Goal: Check status: Check status

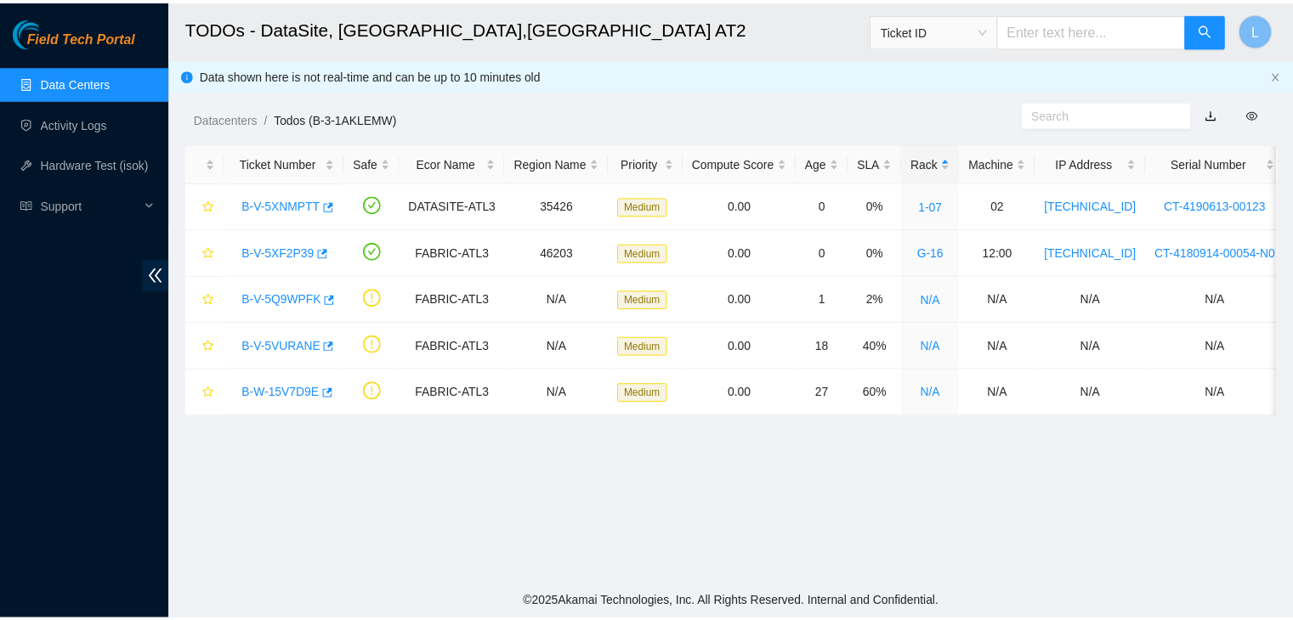
scroll to position [356, 0]
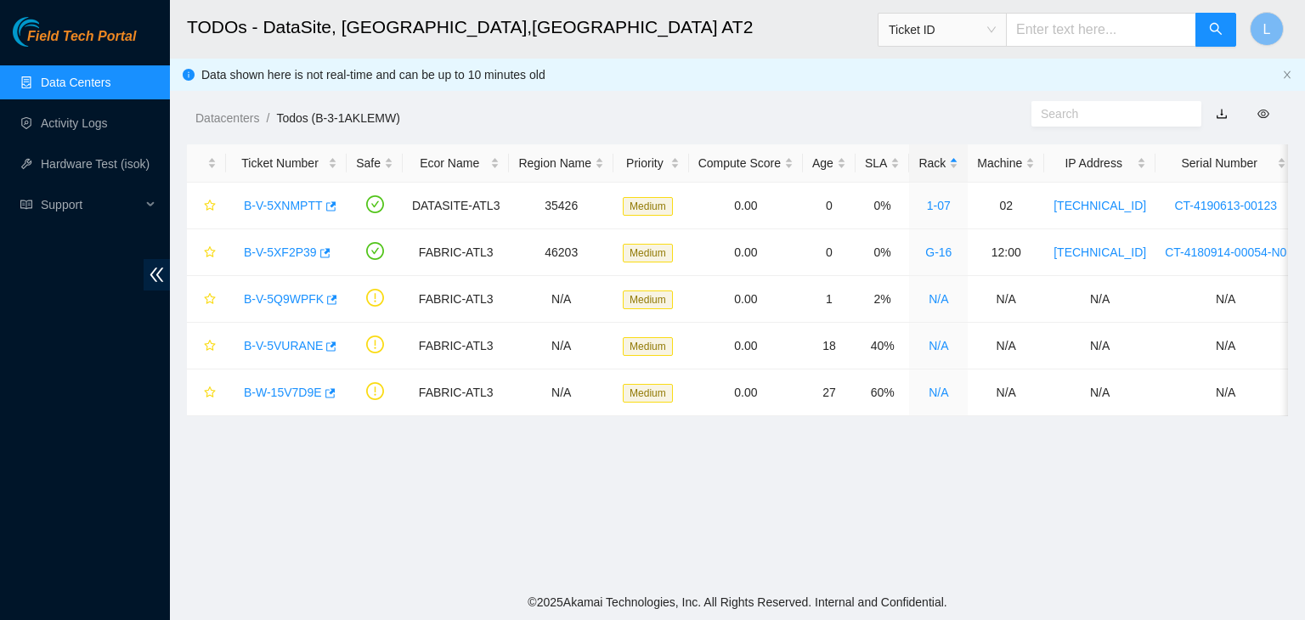
click at [996, 33] on span "Ticket ID" at bounding box center [942, 29] width 107 height 25
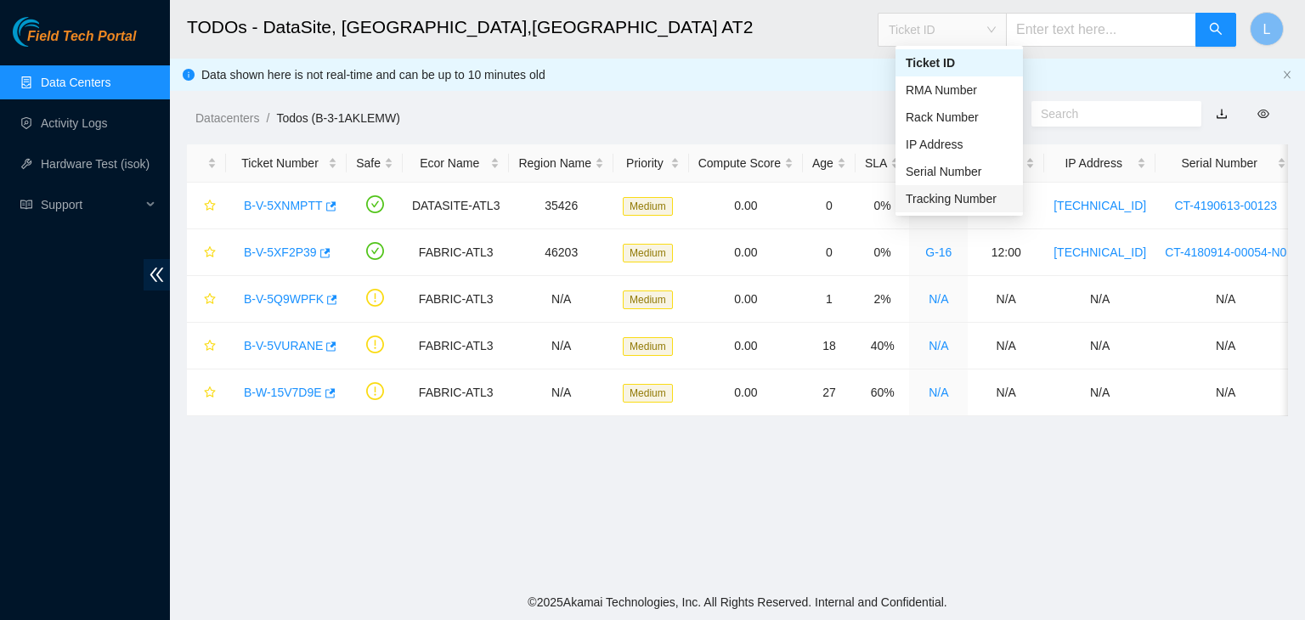
click at [935, 202] on div "Tracking Number" at bounding box center [959, 199] width 107 height 19
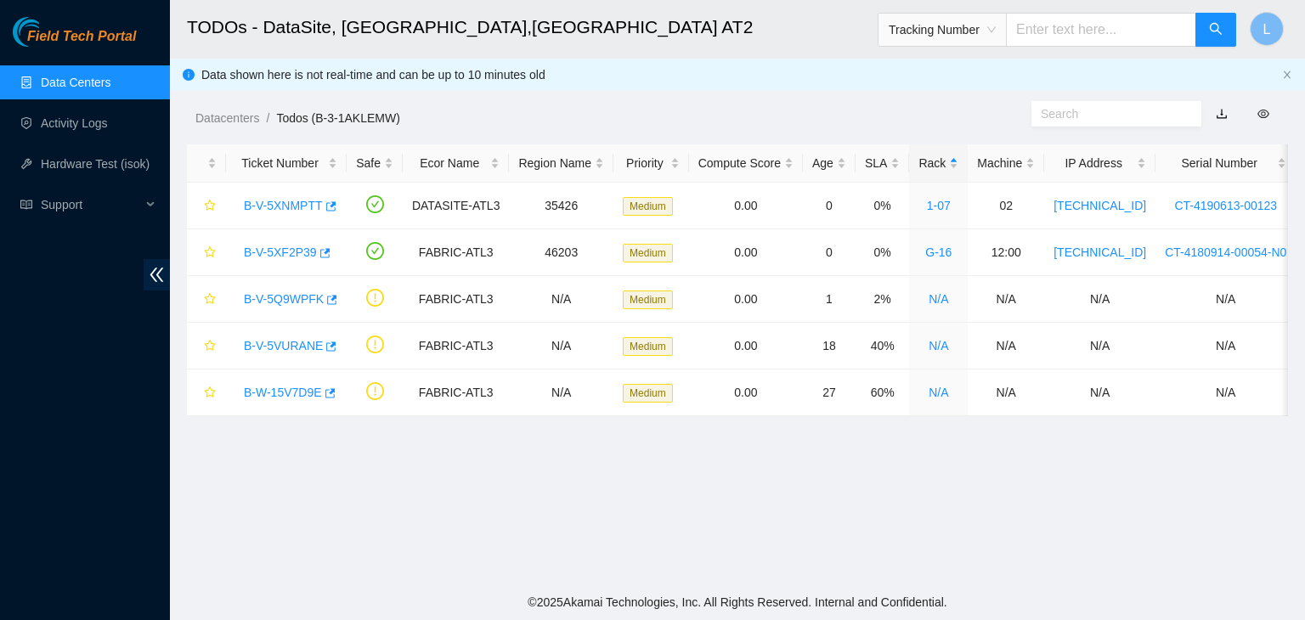
click at [1055, 33] on input "text" at bounding box center [1101, 30] width 190 height 34
type input "450826223026"
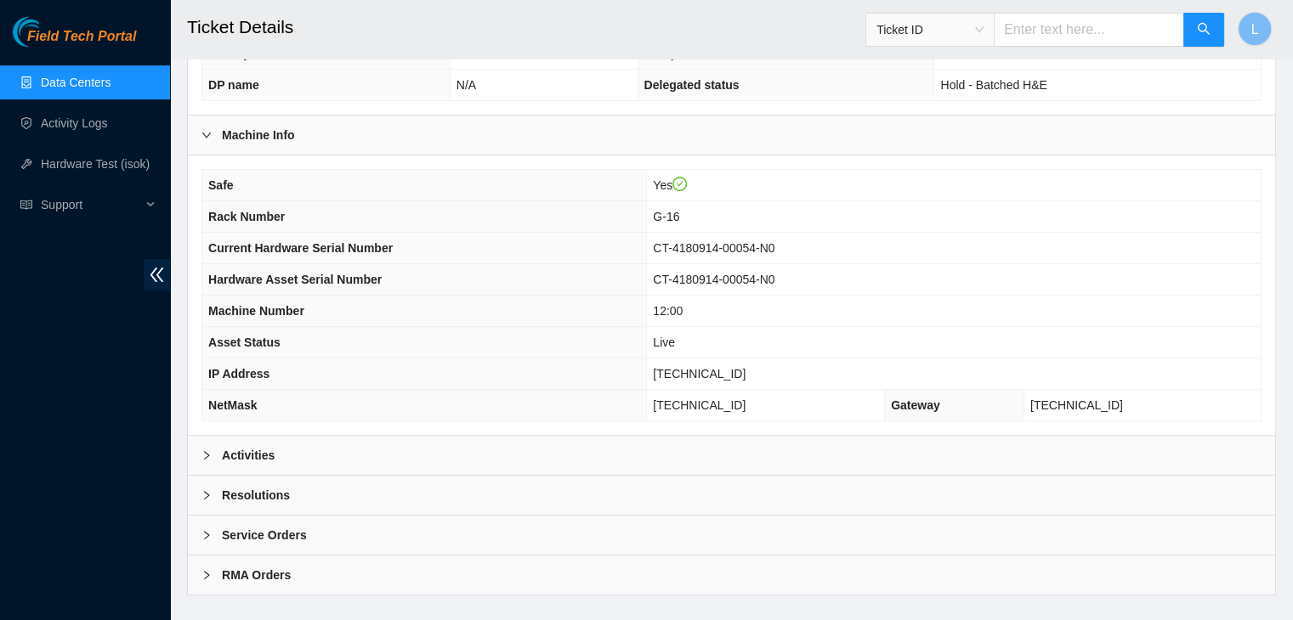
scroll to position [528, 0]
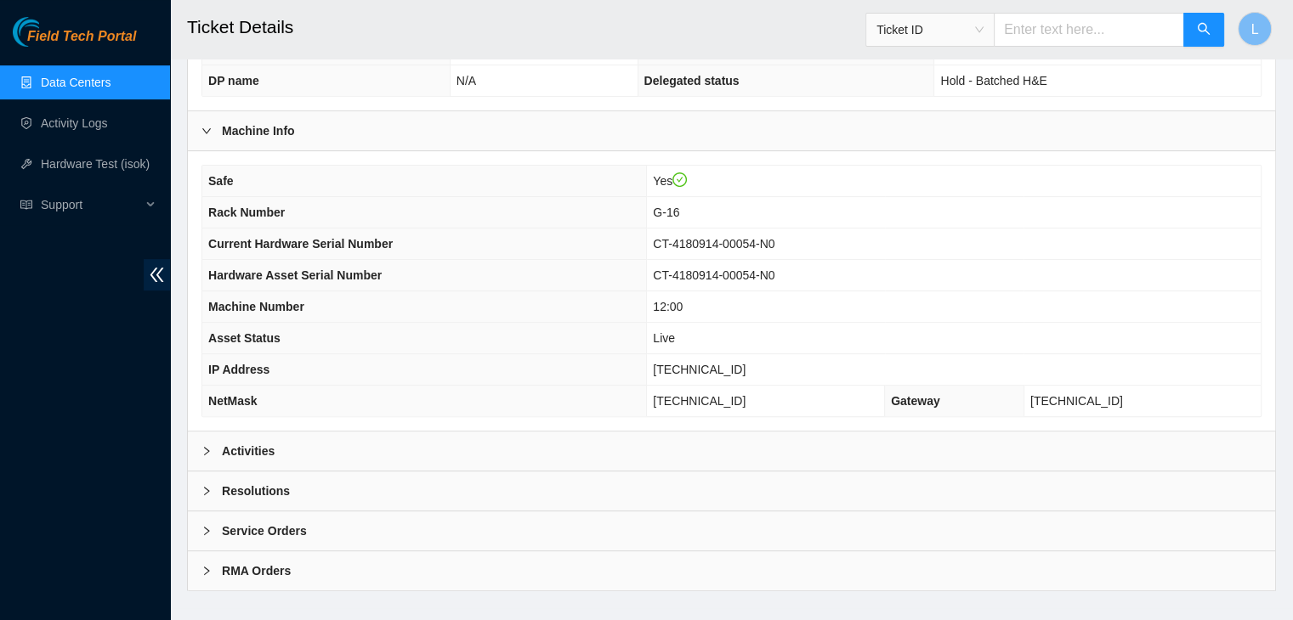
click at [210, 446] on icon "right" at bounding box center [206, 451] width 10 height 10
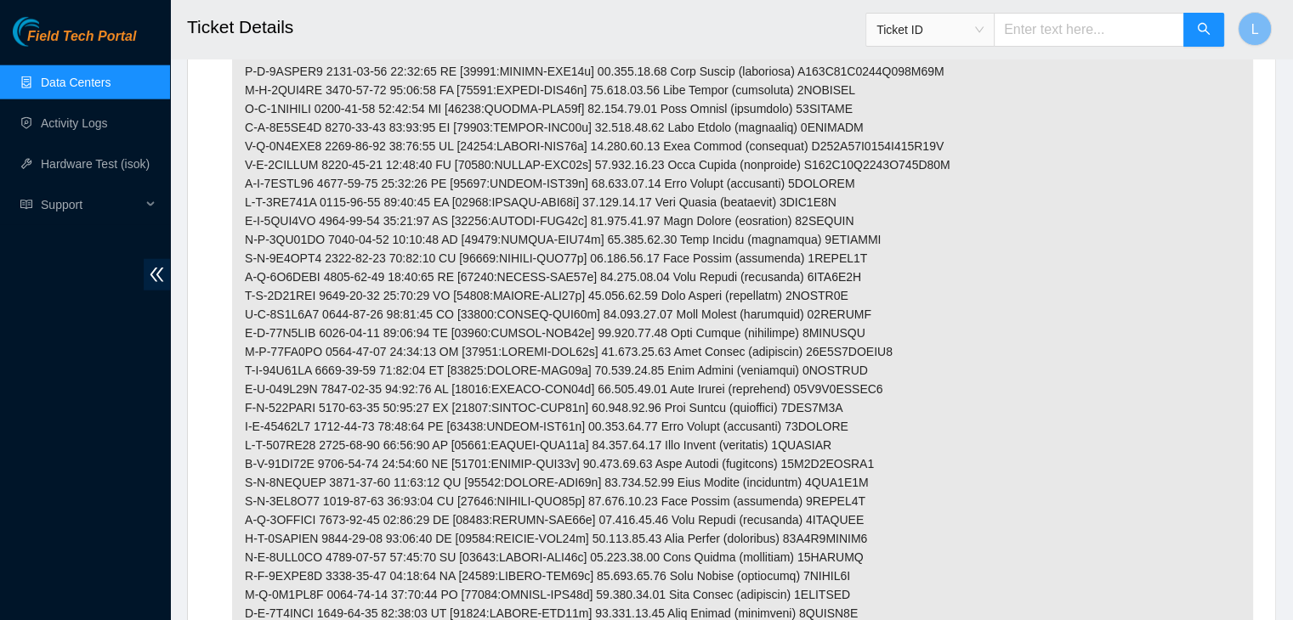
scroll to position [4522, 0]
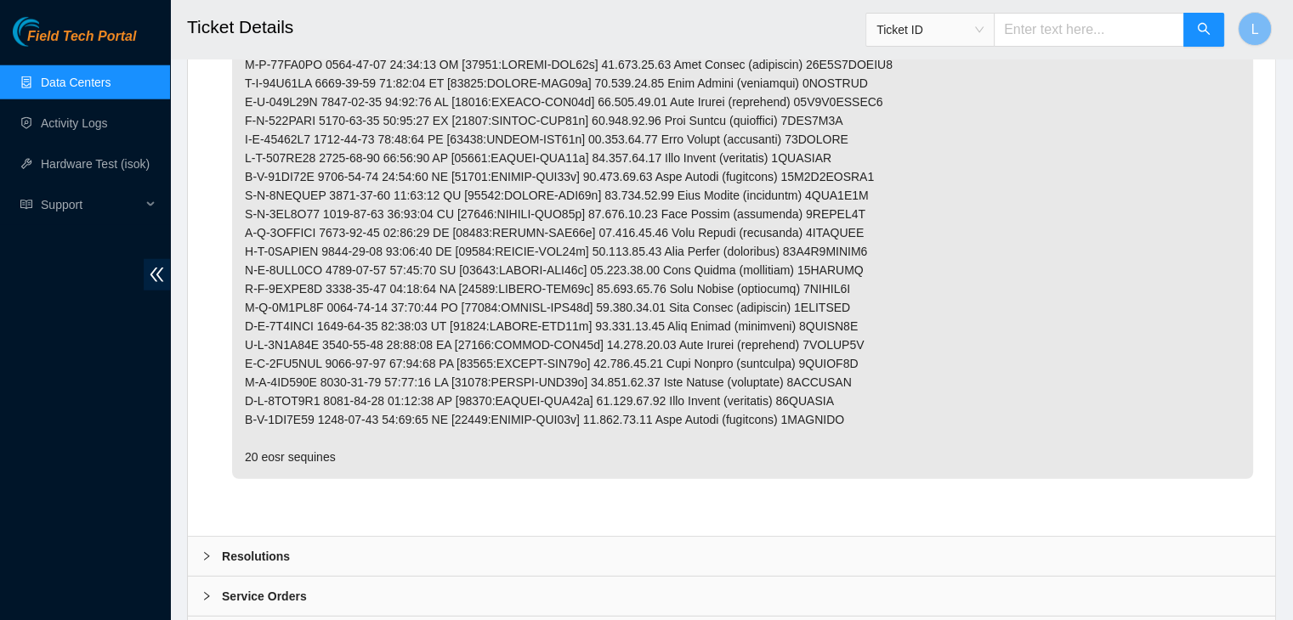
click at [204, 547] on div at bounding box center [211, 556] width 20 height 19
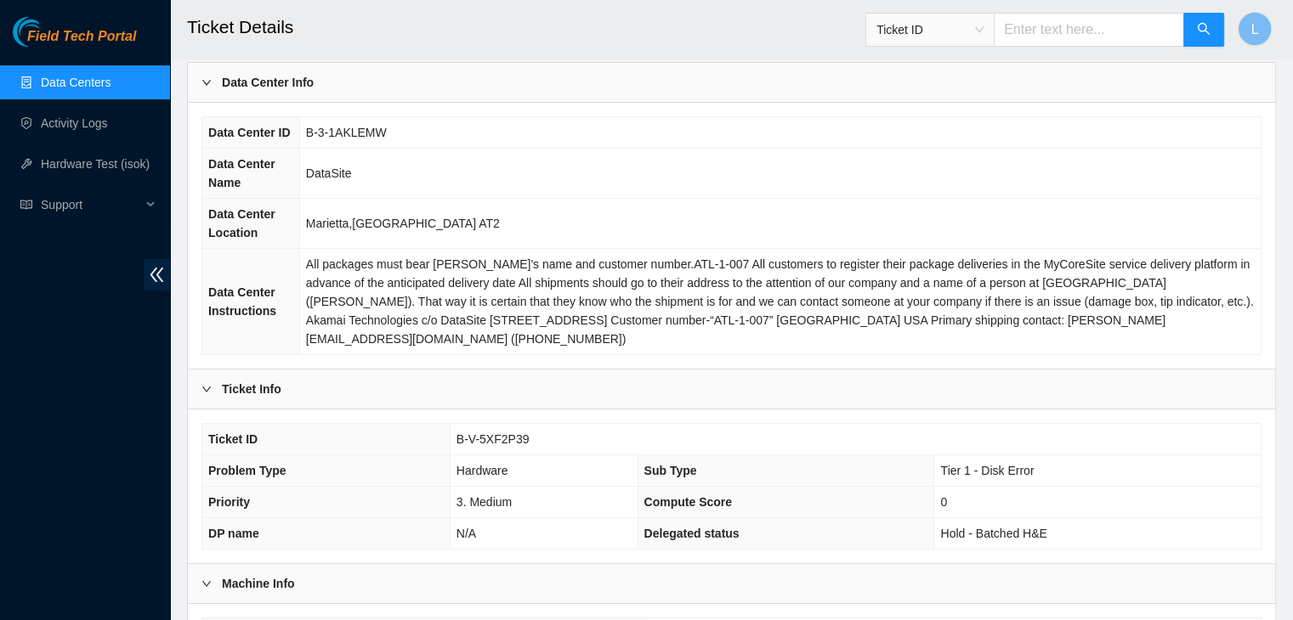
scroll to position [0, 0]
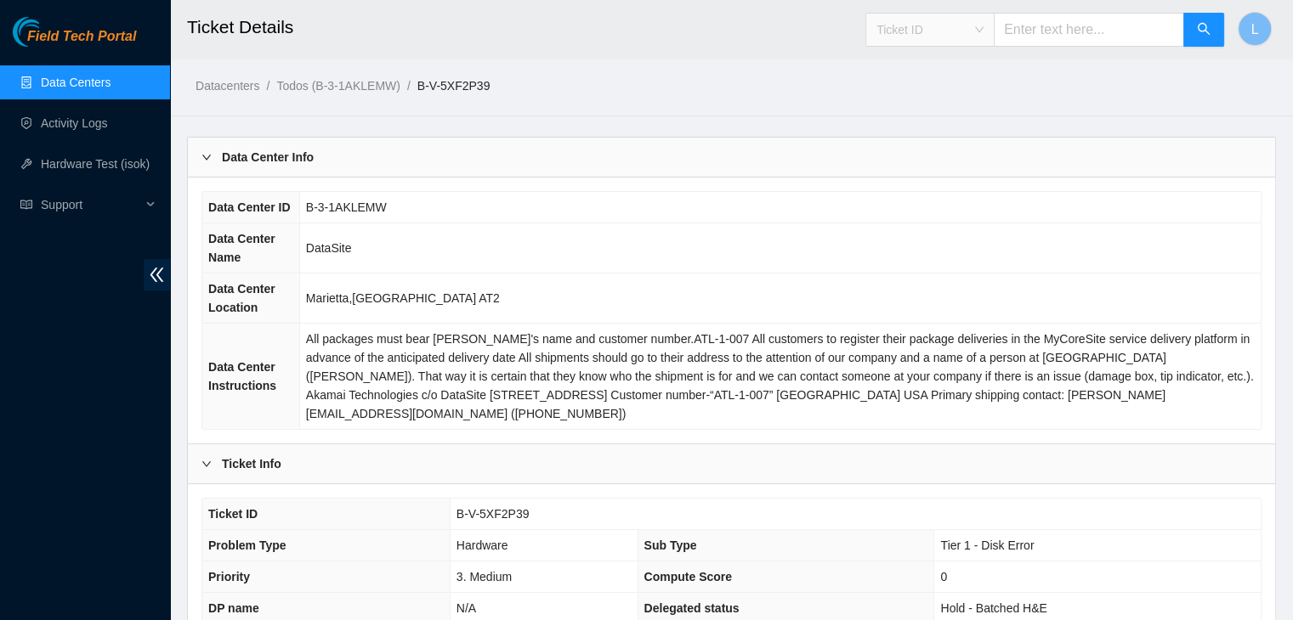
click at [983, 34] on span "Ticket ID" at bounding box center [929, 29] width 107 height 25
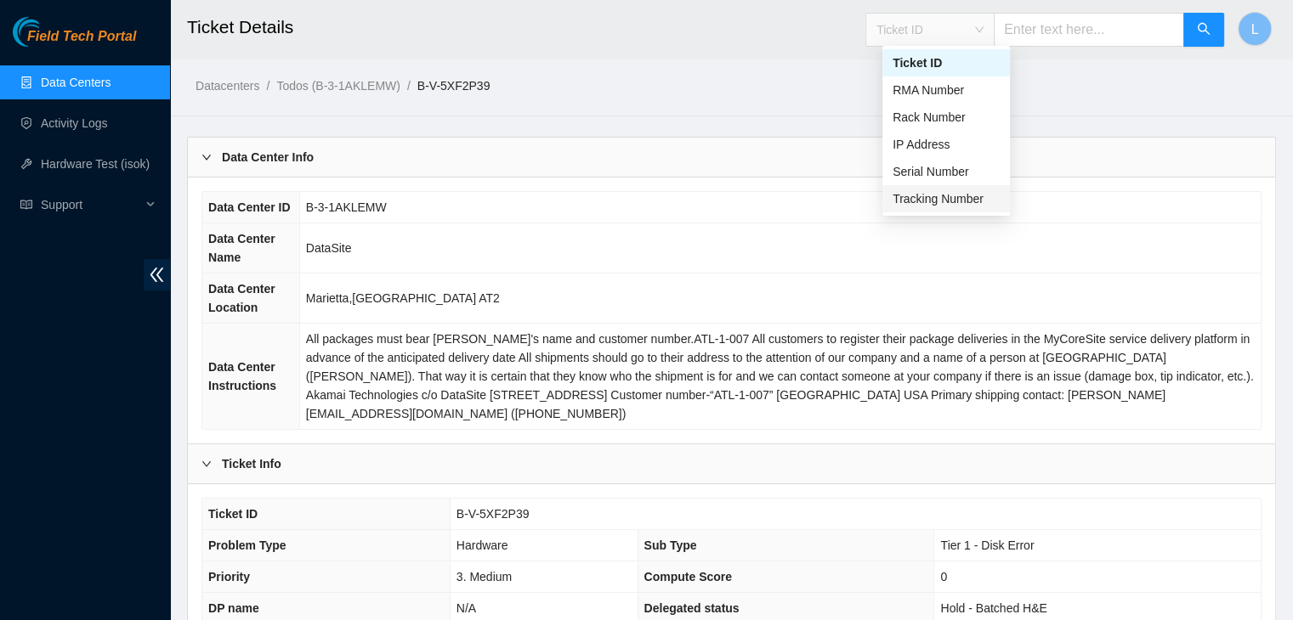
click at [942, 203] on div "Tracking Number" at bounding box center [945, 199] width 107 height 19
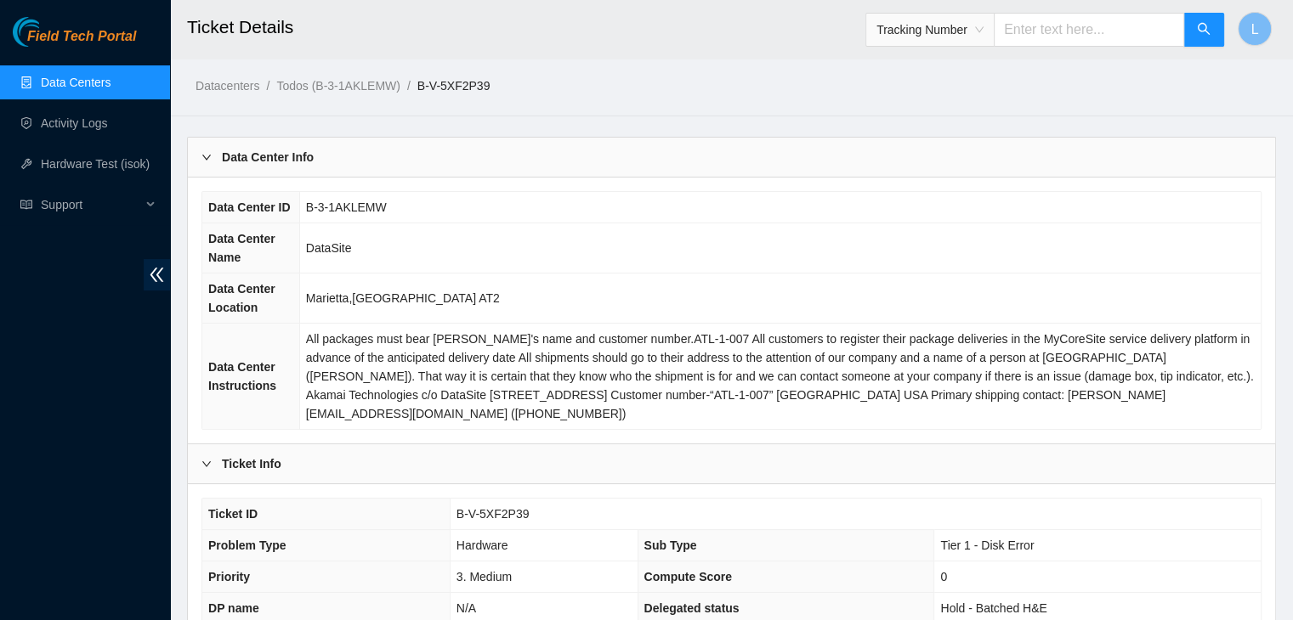
drag, startPoint x: 1030, startPoint y: 27, endPoint x: 962, endPoint y: 31, distance: 68.1
click at [1027, 28] on input "text" at bounding box center [1088, 30] width 190 height 34
type input "450826223861"
click at [223, 89] on link "Datacenters" at bounding box center [227, 86] width 64 height 14
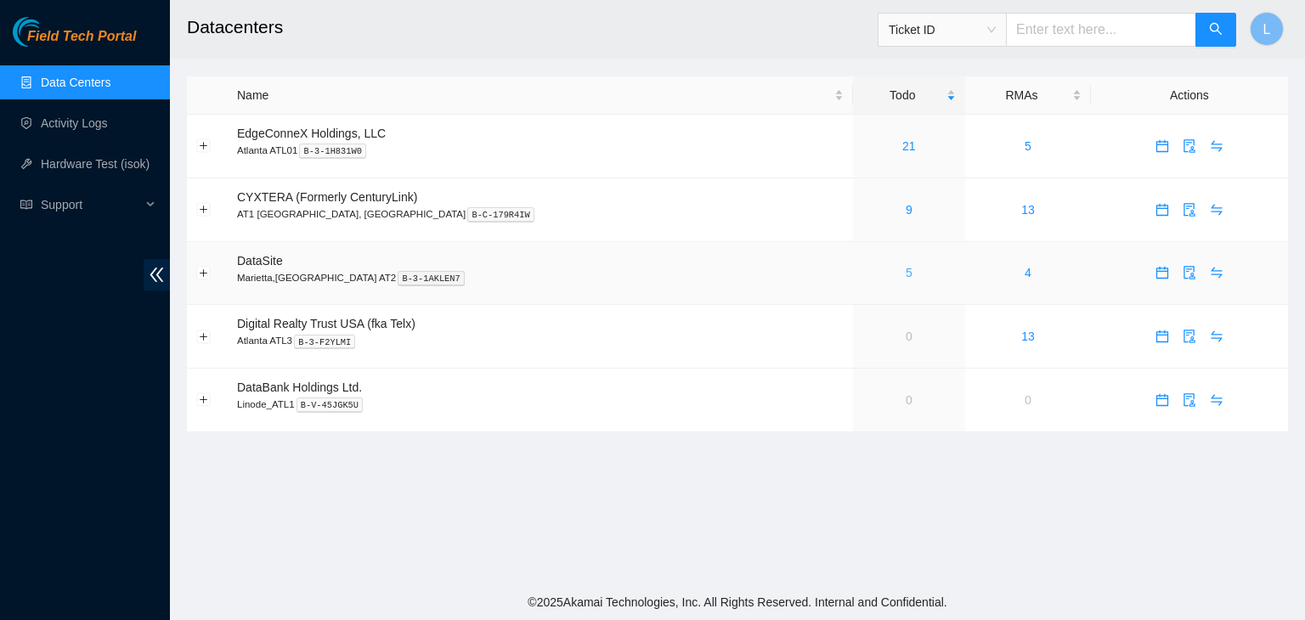
click at [906, 275] on link "5" at bounding box center [909, 273] width 7 height 14
